Goal: Information Seeking & Learning: Learn about a topic

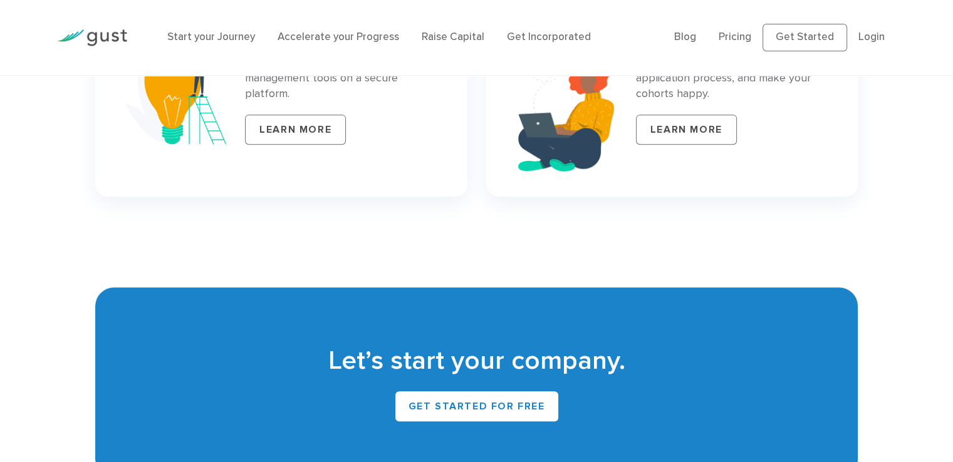
scroll to position [5222, 0]
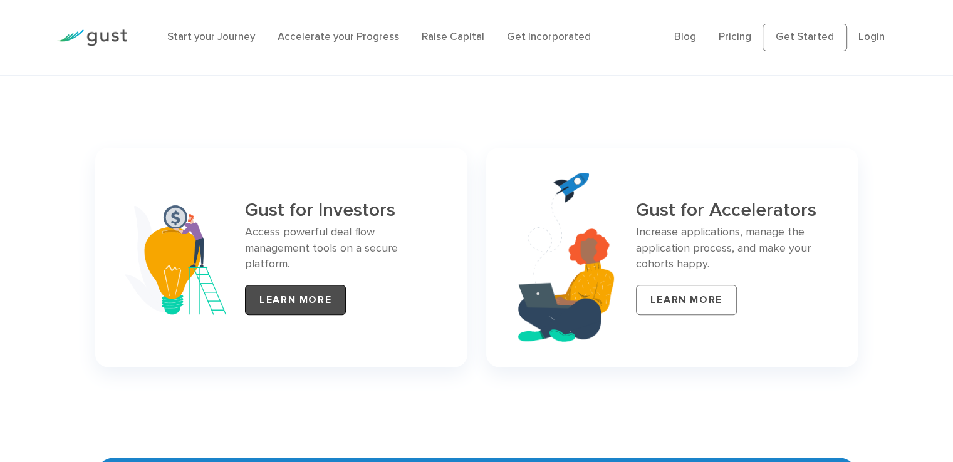
click at [296, 291] on link "LEARN MORE" at bounding box center [295, 300] width 101 height 30
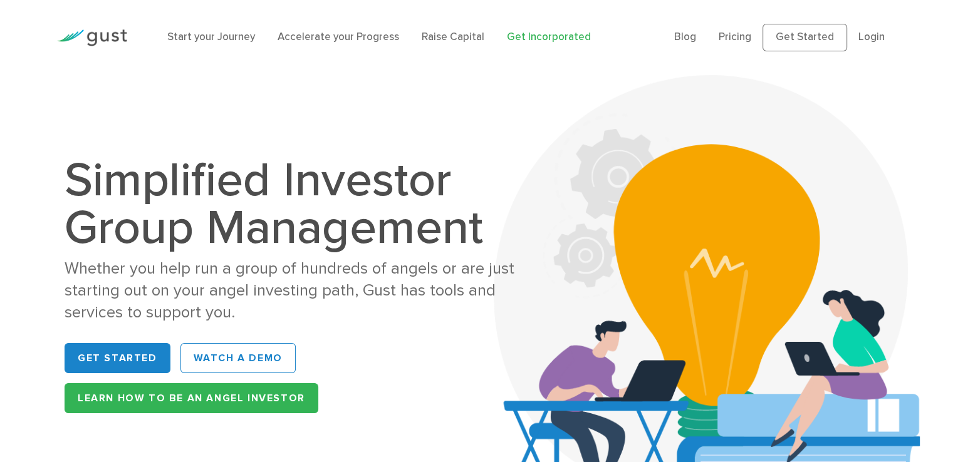
click at [528, 43] on link "Get Incorporated" at bounding box center [549, 37] width 84 height 13
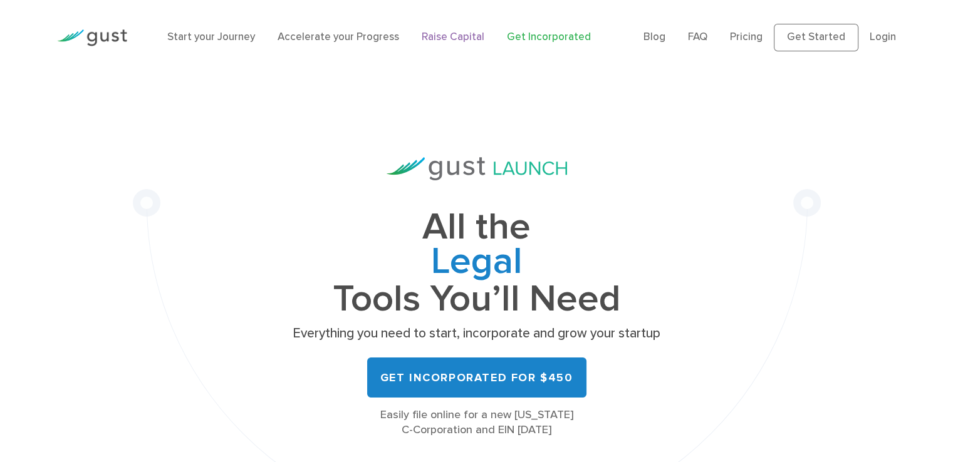
click at [454, 34] on link "Raise Capital" at bounding box center [453, 37] width 63 height 13
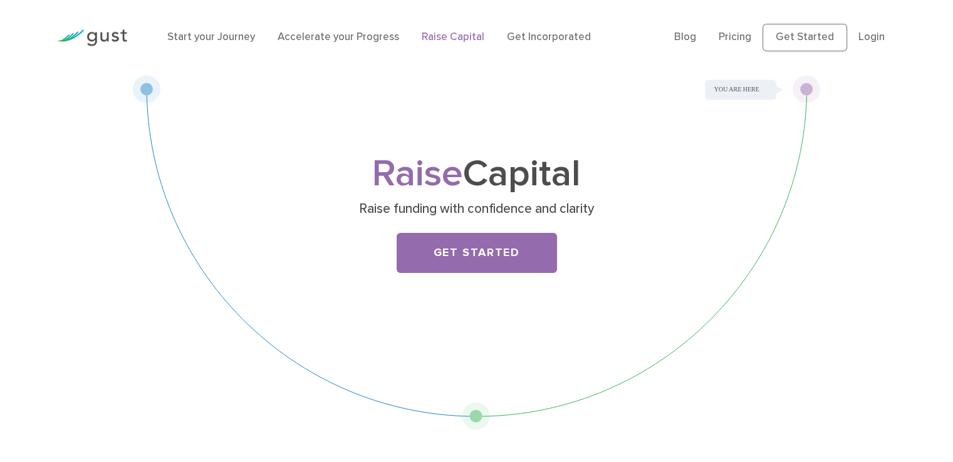
click at [363, 34] on link "Accelerate your Progress" at bounding box center [339, 37] width 122 height 13
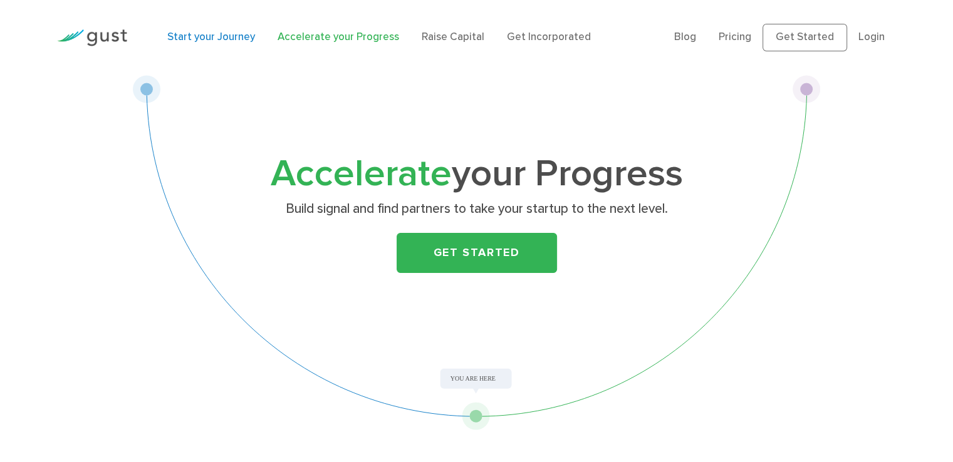
click at [218, 37] on link "Start your Journey" at bounding box center [211, 37] width 88 height 13
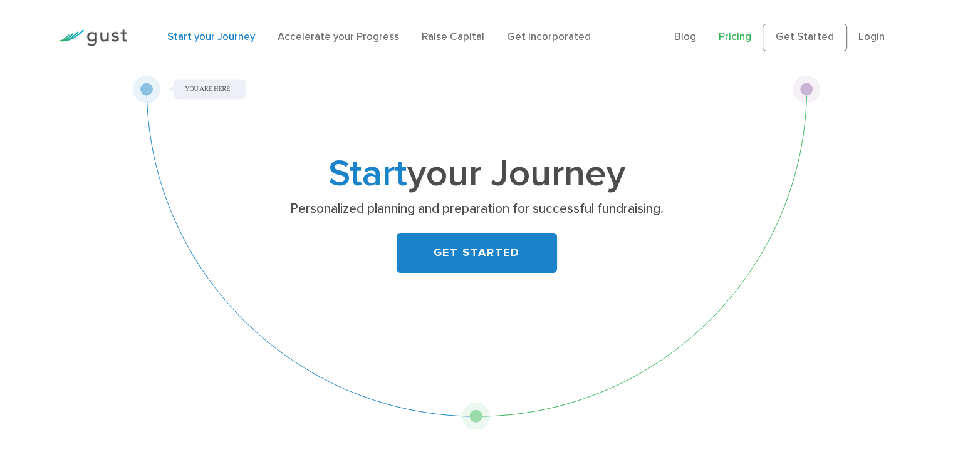
click at [737, 38] on link "Pricing" at bounding box center [735, 37] width 33 height 13
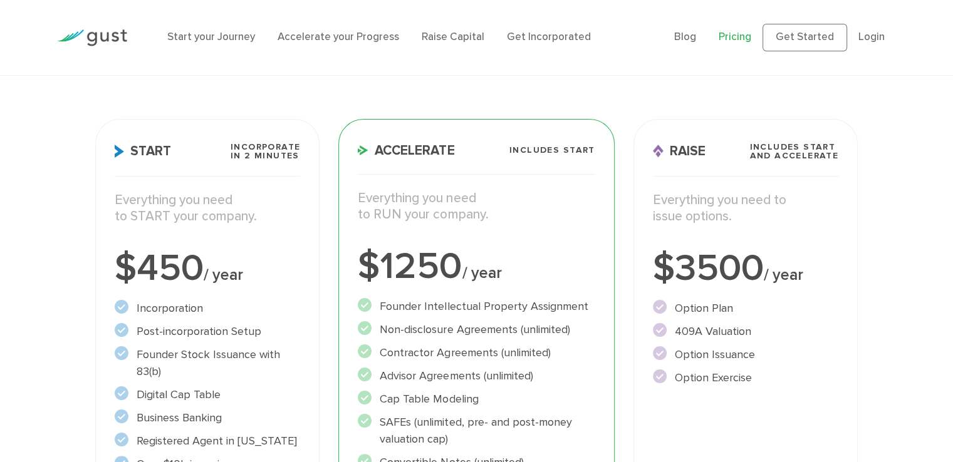
scroll to position [145, 0]
click at [601, 245] on div "Accelerate Includes START Everything you need to RUN your company. $1250 / year…" at bounding box center [476, 386] width 276 height 536
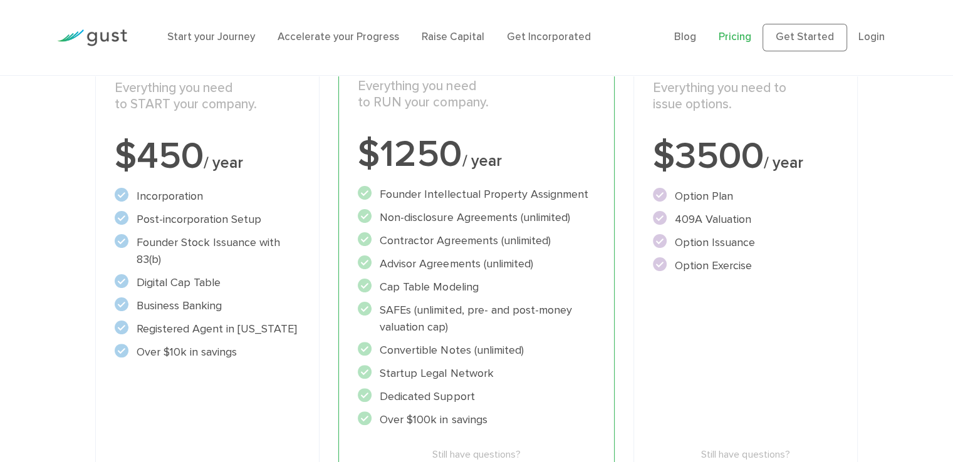
scroll to position [256, 0]
click at [237, 413] on div "Start Incorporate in 2 Minutes Everything you need to START your company. $450 …" at bounding box center [207, 276] width 225 height 536
